Goal: Information Seeking & Learning: Learn about a topic

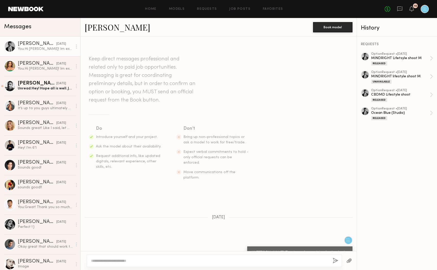
scroll to position [209, 0]
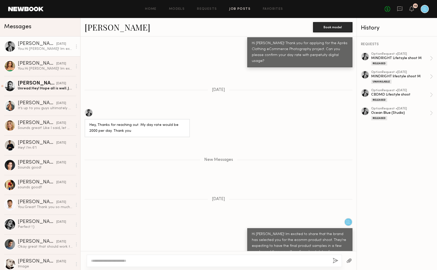
click at [238, 9] on link "Job Posts" at bounding box center [239, 8] width 21 height 3
click at [232, 11] on div "Home Models Requests Job Posts Favorites Sign Out No fees up to $5,000 16" at bounding box center [235, 9] width 385 height 8
click at [241, 10] on link "Job Posts" at bounding box center [239, 8] width 21 height 3
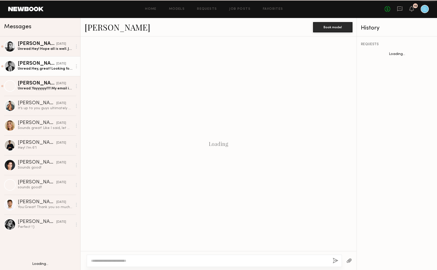
scroll to position [229, 0]
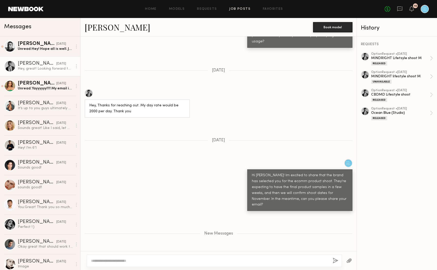
click at [240, 9] on link "Job Posts" at bounding box center [239, 8] width 21 height 3
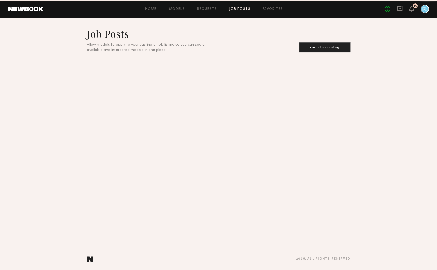
click at [239, 8] on link "Job Posts" at bounding box center [239, 8] width 21 height 3
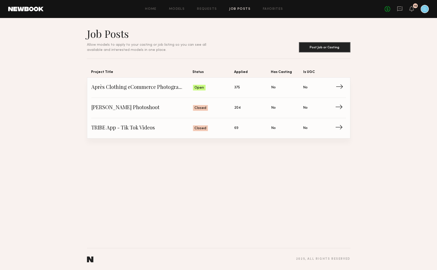
click at [160, 87] on span "Après Clothing eCommerce Photography" at bounding box center [142, 88] width 102 height 8
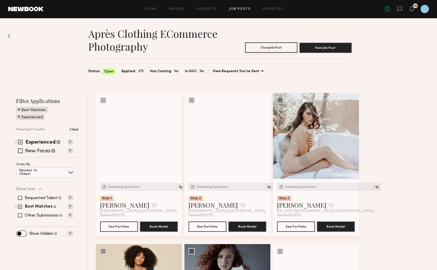
click at [275, 48] on button "Close Job Post" at bounding box center [271, 47] width 52 height 10
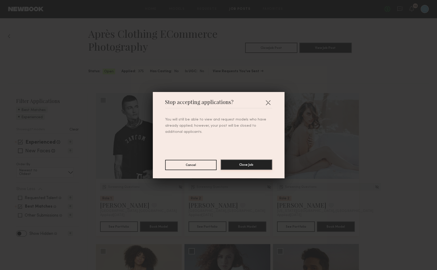
click at [248, 165] on button "Close Job" at bounding box center [246, 165] width 51 height 10
